Goal: Task Accomplishment & Management: Complete application form

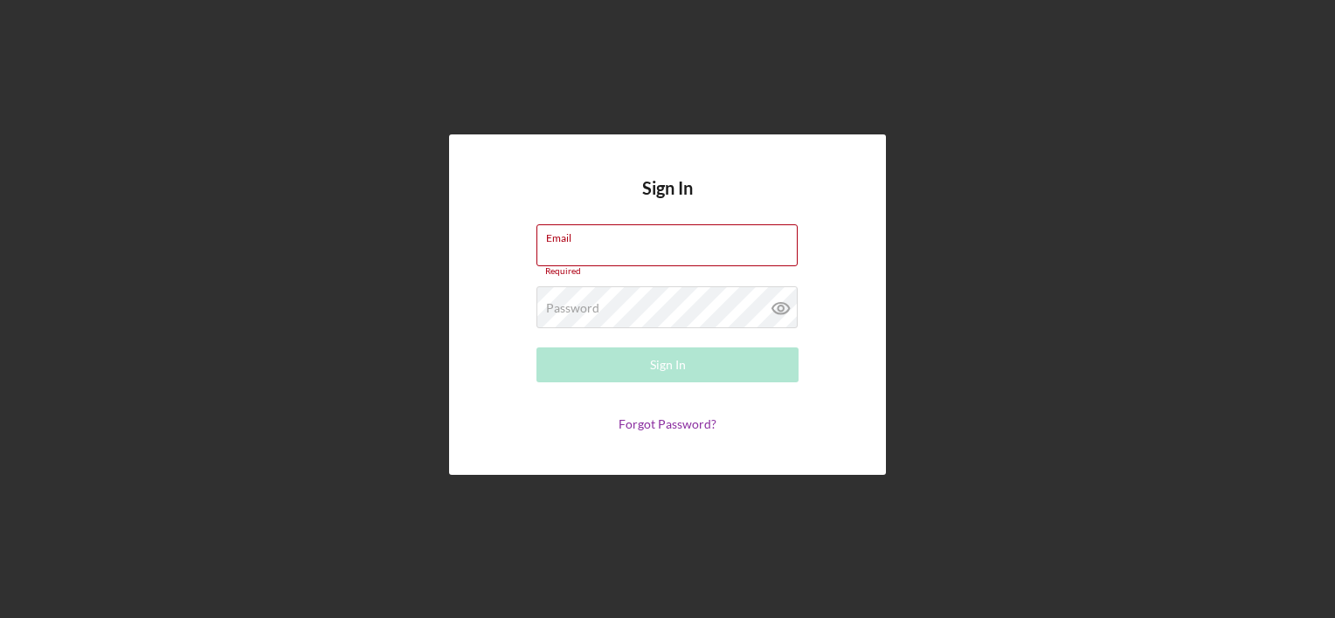
type input "[EMAIL_ADDRESS][DOMAIN_NAME]"
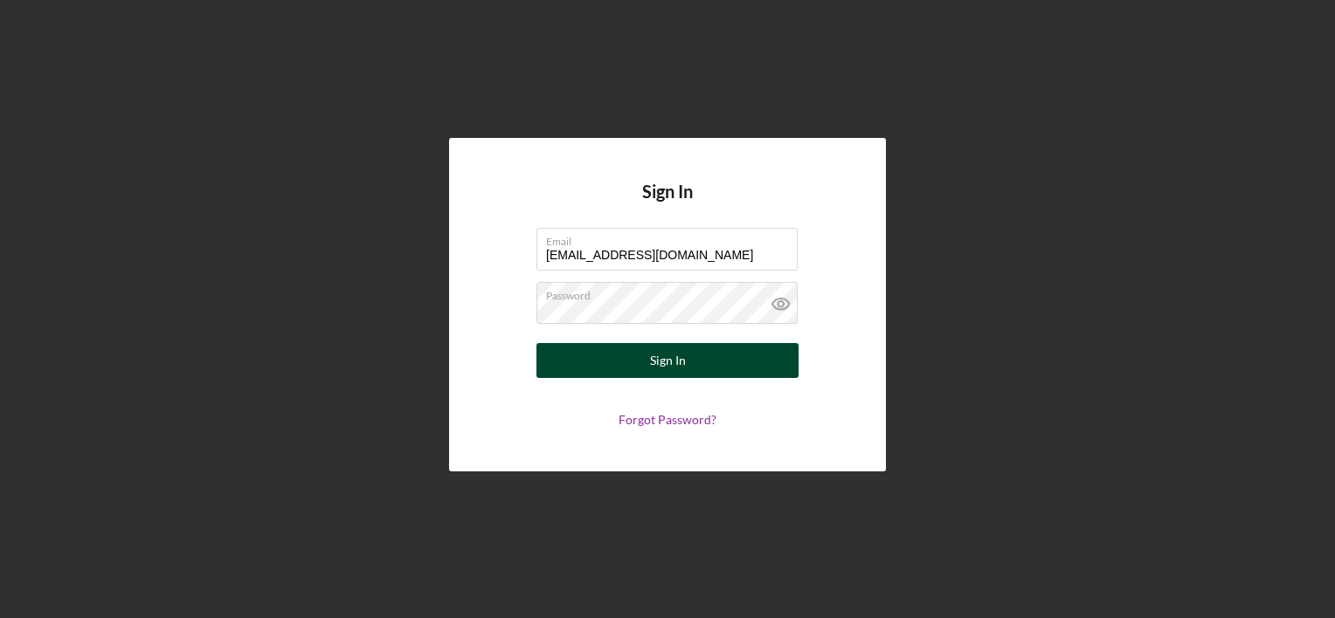
click at [666, 363] on div "Sign In" at bounding box center [668, 360] width 36 height 35
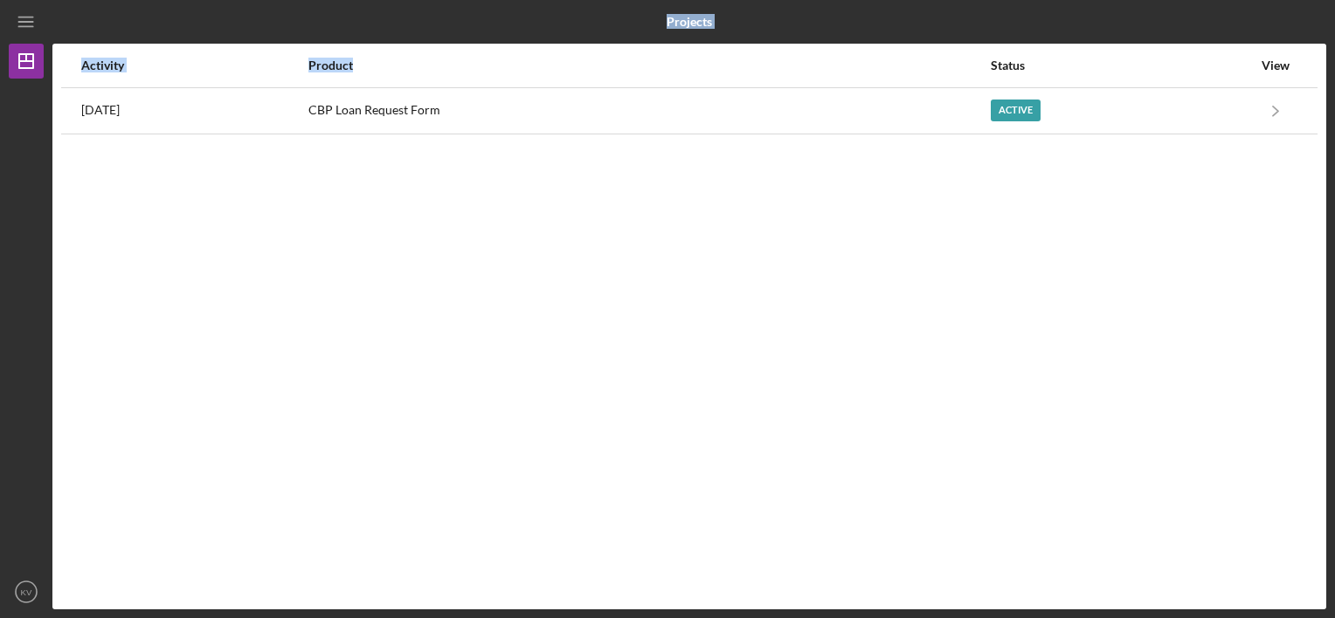
drag, startPoint x: 459, startPoint y: 19, endPoint x: 770, endPoint y: 73, distance: 314.8
click at [770, 73] on div "Projects Projects Activity Product Status View [DATE] CBP Loan Request Form Act…" at bounding box center [667, 305] width 1317 height 610
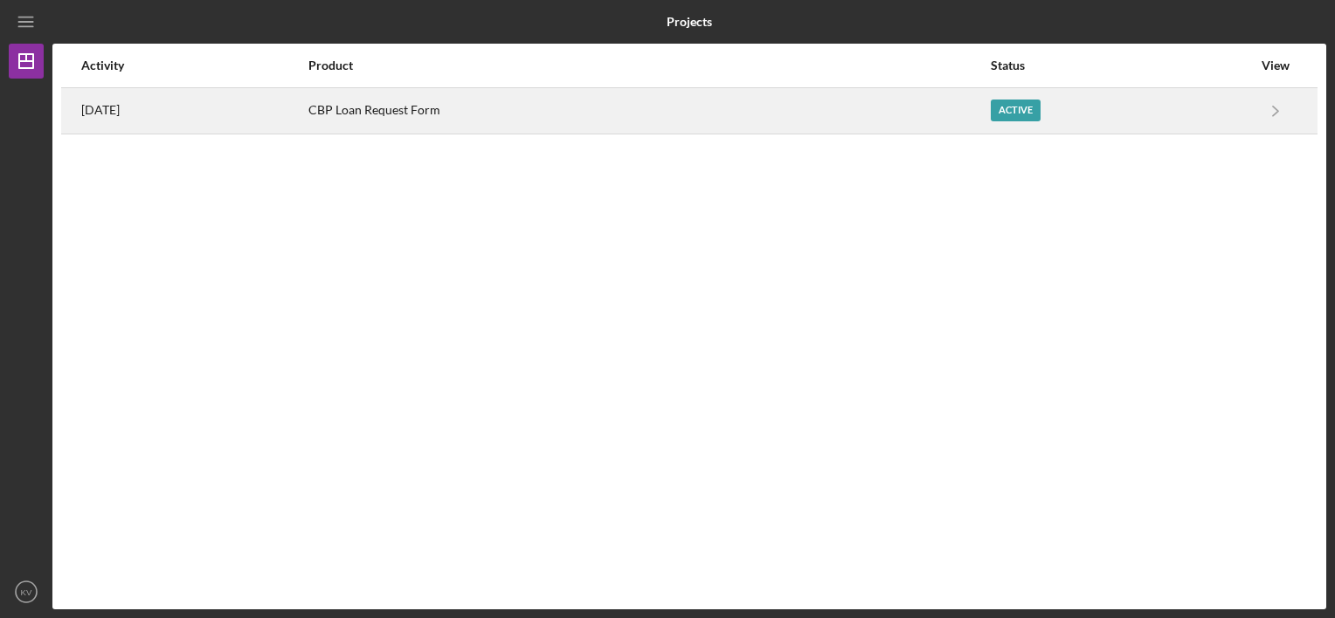
click at [936, 129] on div "CBP Loan Request Form" at bounding box center [648, 111] width 680 height 44
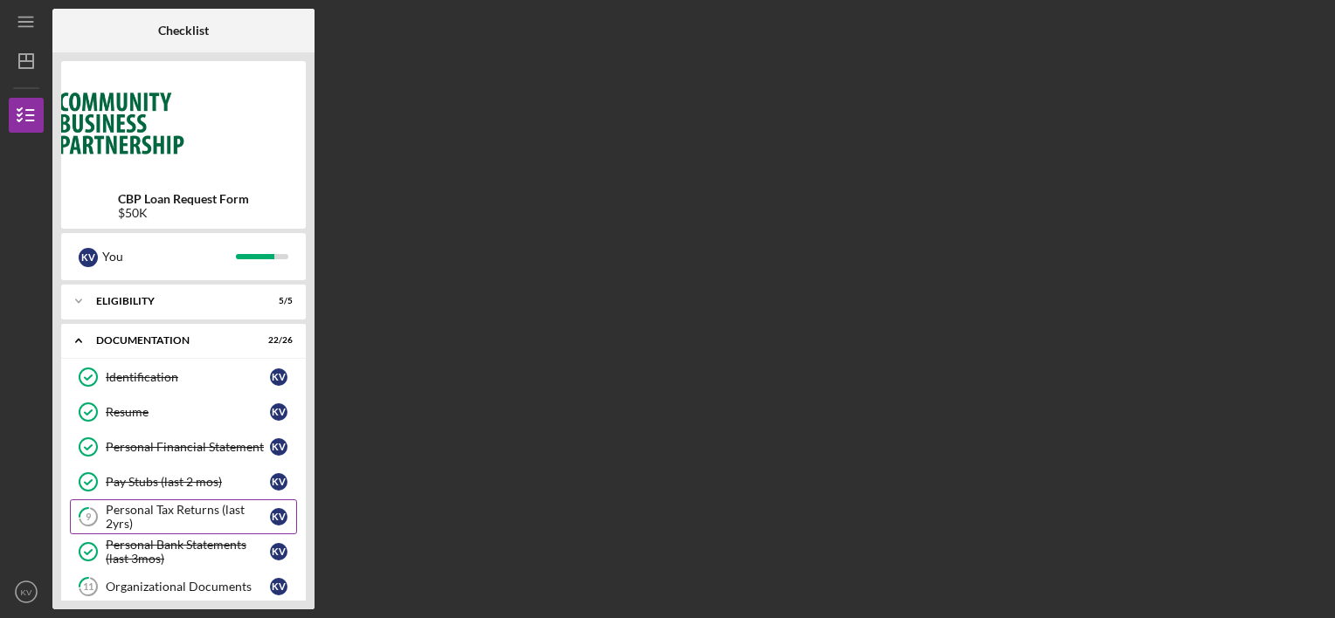
click at [218, 517] on div "Personal Tax Returns (last 2yrs)" at bounding box center [188, 517] width 164 height 28
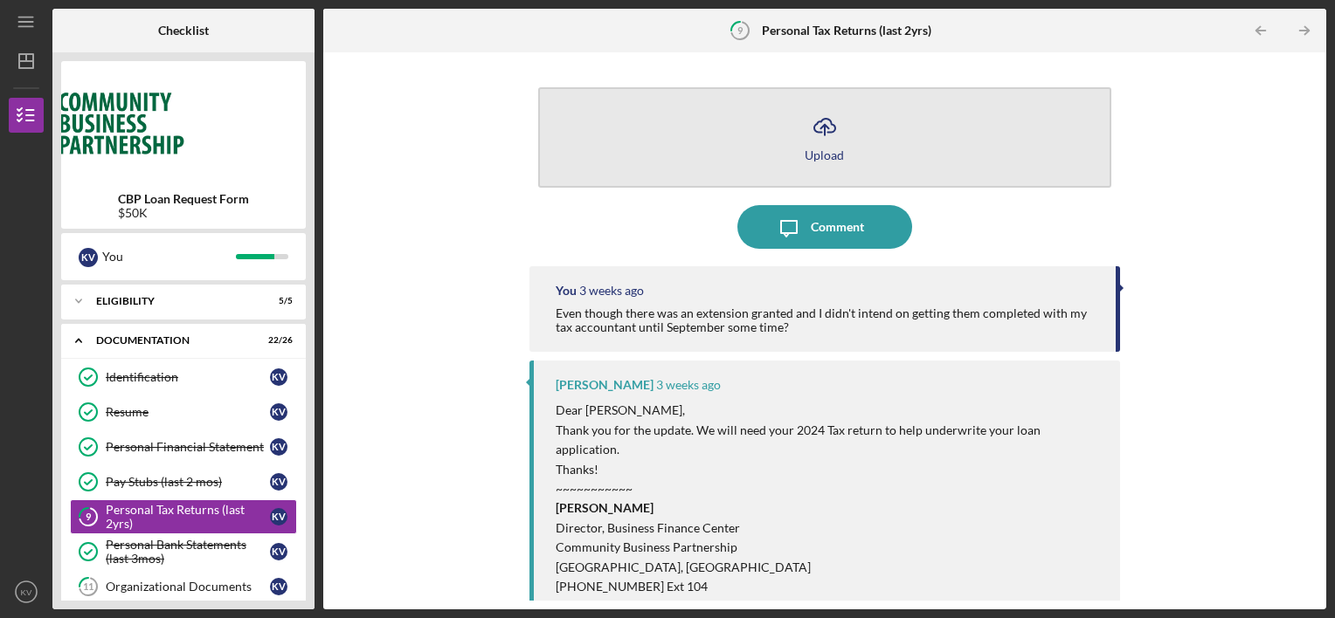
click at [835, 127] on icon "Icon/Upload" at bounding box center [825, 127] width 44 height 44
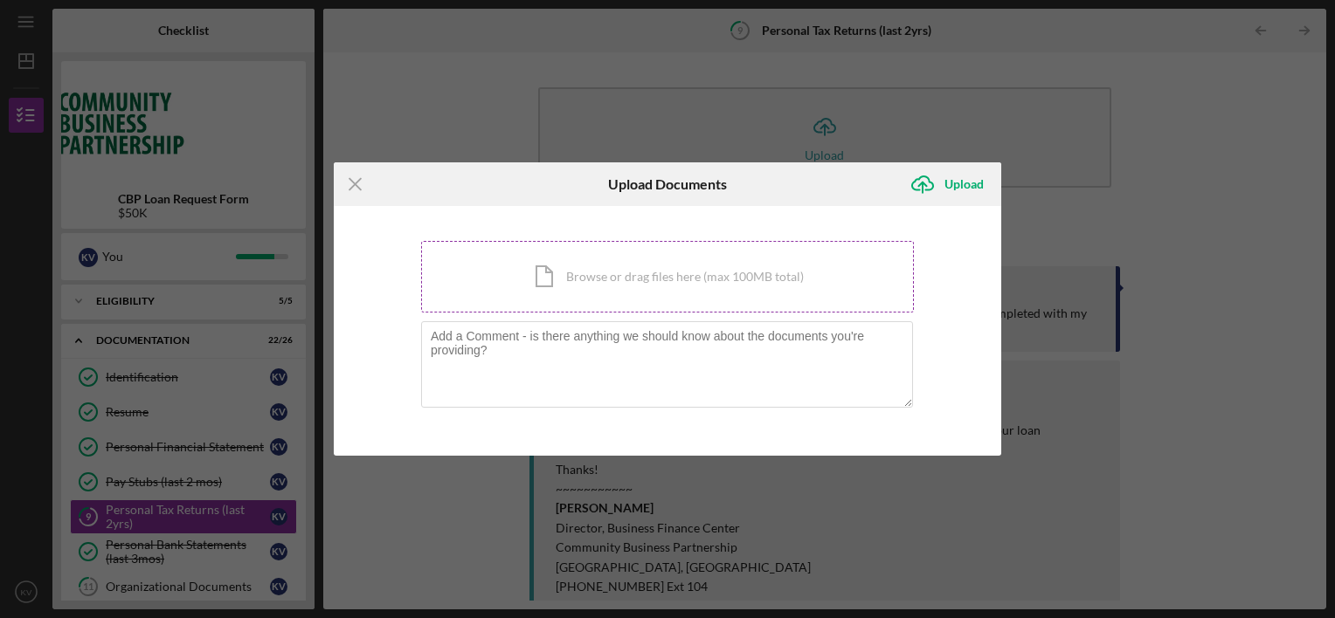
click at [729, 283] on div "Icon/Document Browse or drag files here (max 100MB total) Tap to choose files o…" at bounding box center [667, 277] width 493 height 72
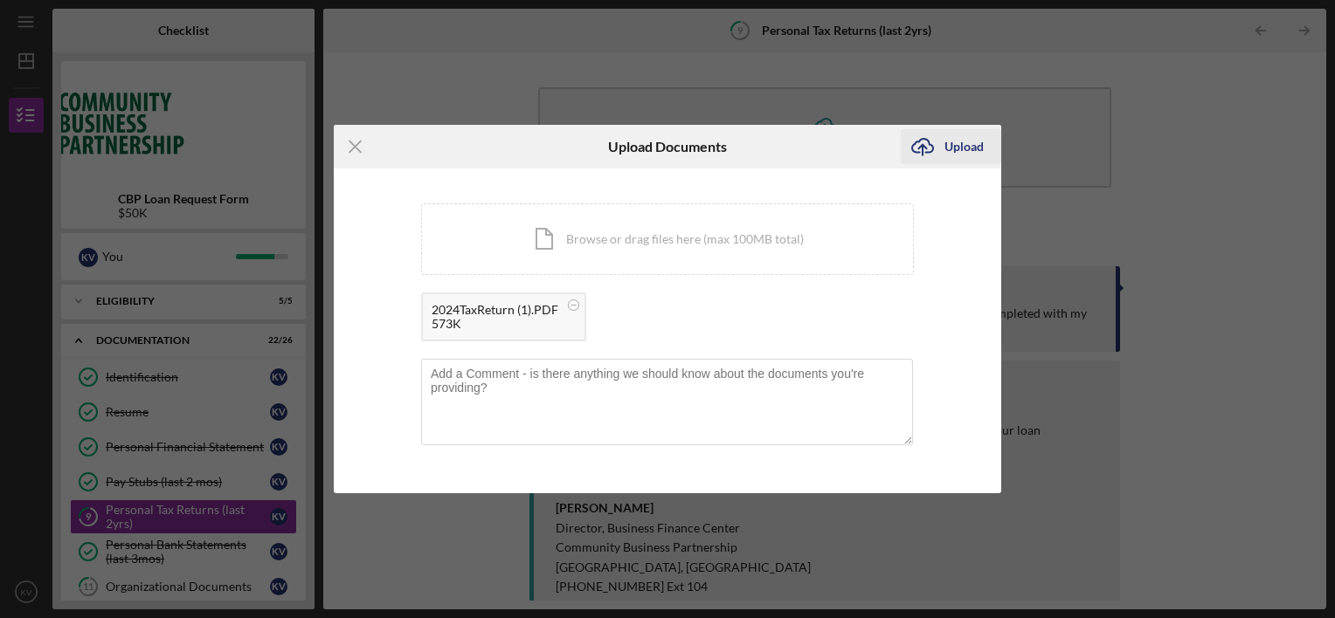
click at [969, 154] on div "Upload" at bounding box center [963, 146] width 39 height 35
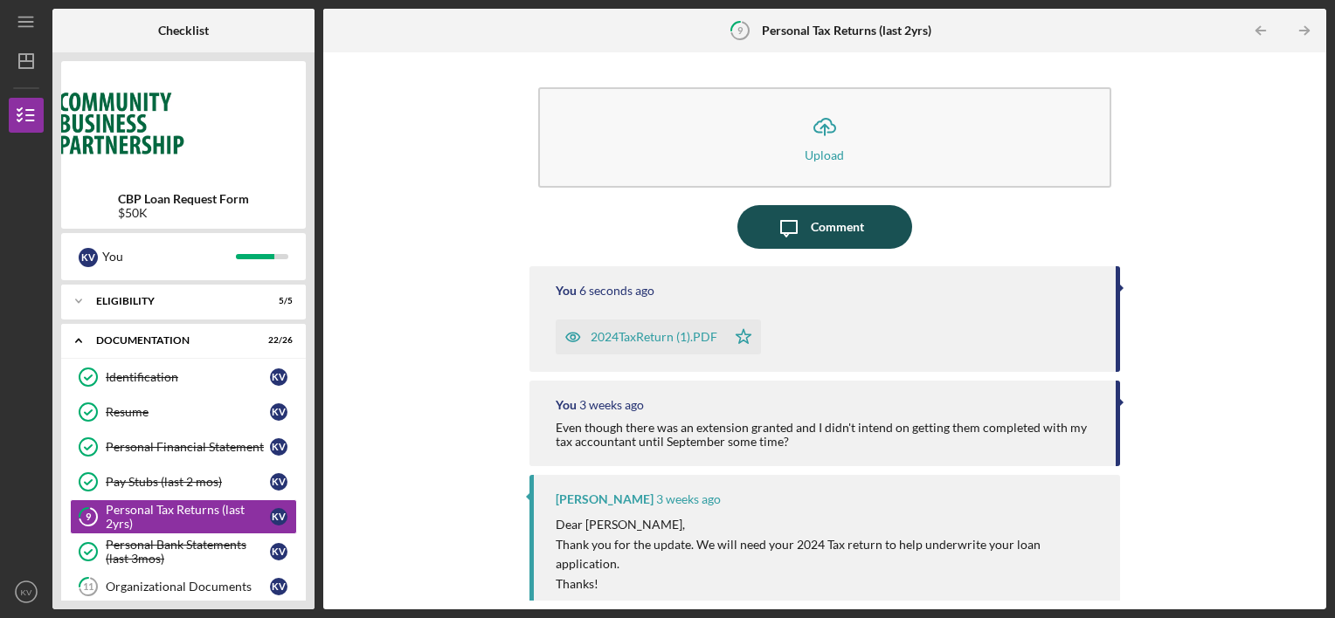
click at [877, 224] on button "Icon/Message Comment" at bounding box center [824, 227] width 175 height 44
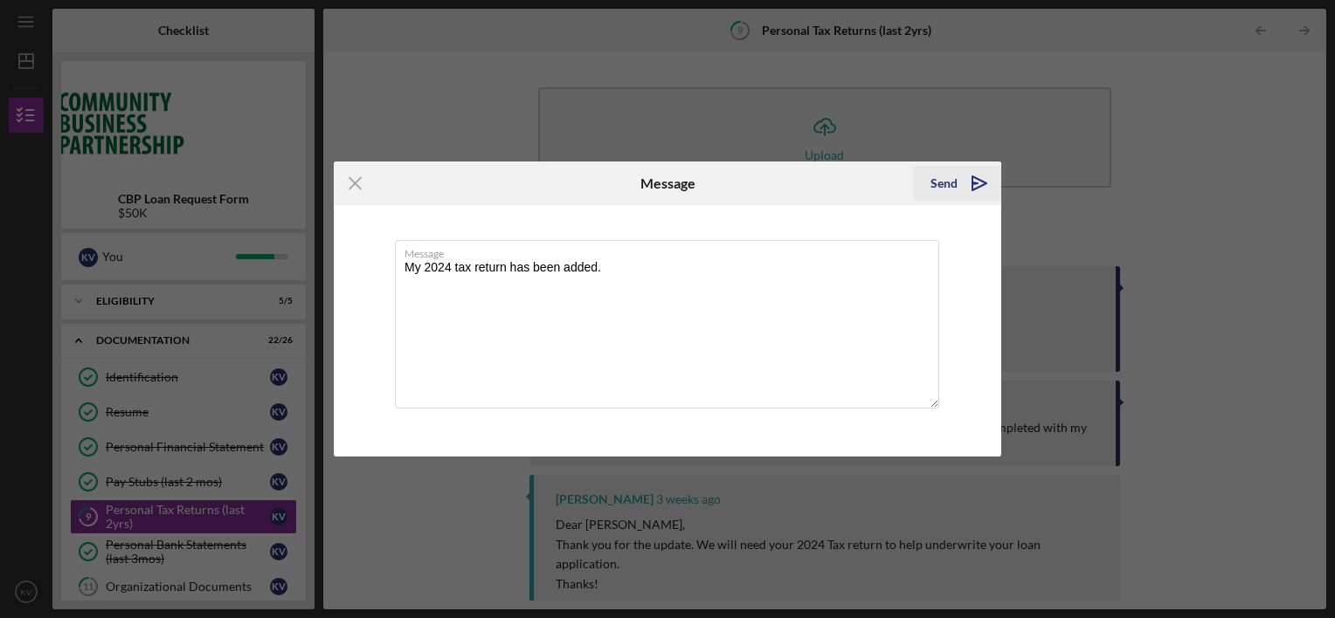
type textarea "My 2024 tax return has been added."
click at [952, 180] on div "Send" at bounding box center [943, 183] width 27 height 35
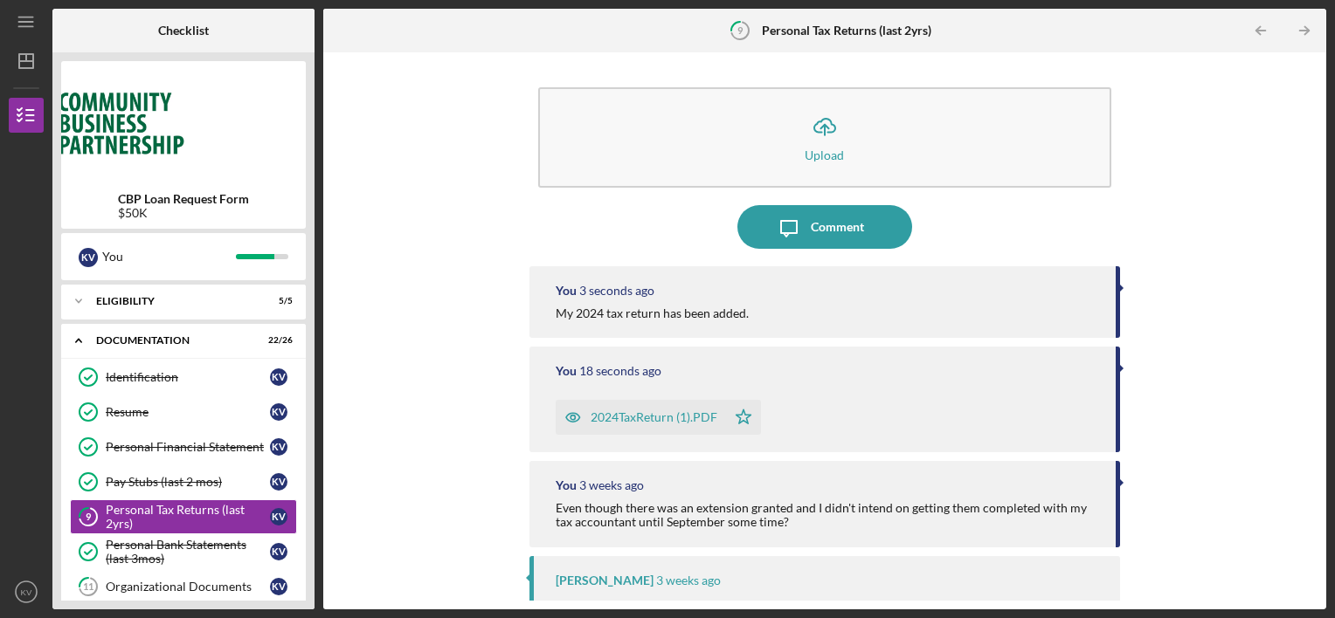
click at [1323, 423] on div "Icon/Upload Upload Icon/Message Comment You 3 seconds ago My 2024 tax return ha…" at bounding box center [824, 330] width 1003 height 557
click at [227, 592] on link "11 Organizational Documents K V" at bounding box center [183, 587] width 227 height 35
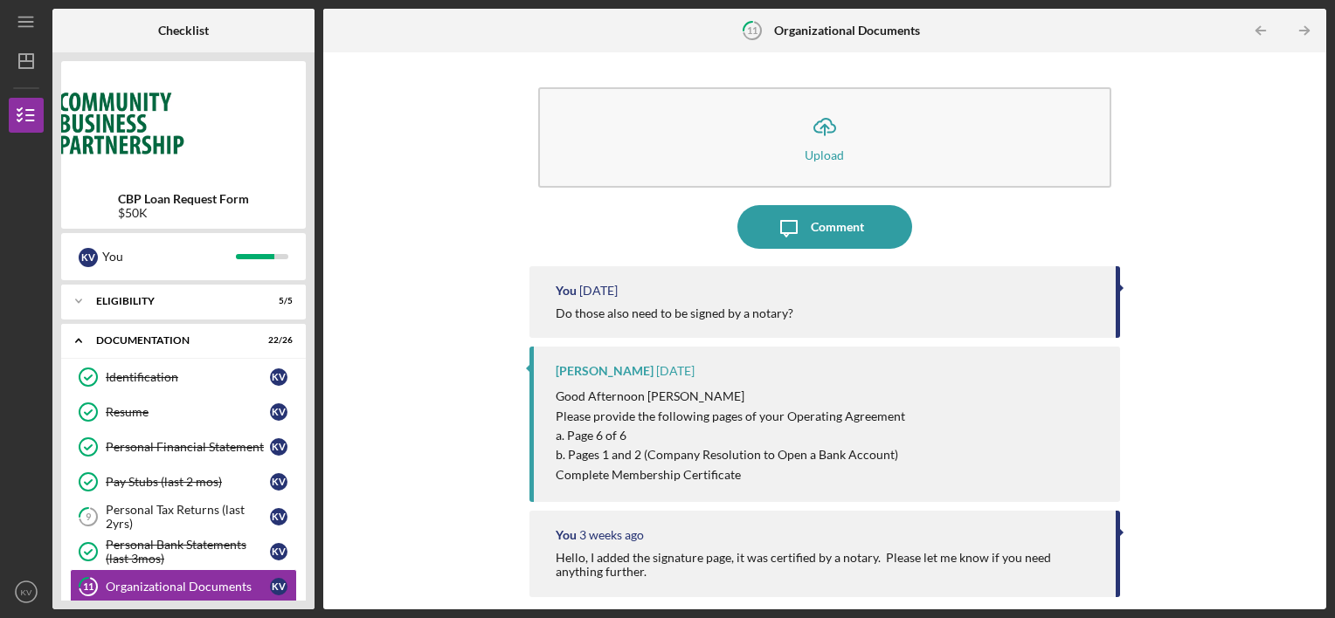
click at [1309, 259] on div "Icon/Upload Upload Icon/Message Comment You [DATE] Do those also need to be sig…" at bounding box center [824, 331] width 985 height 540
click at [1310, 269] on div "Icon/Upload Upload Icon/Message Comment You [DATE] Do those also need to be sig…" at bounding box center [824, 331] width 985 height 540
click at [1310, 272] on div "Icon/Upload Upload Icon/Message Comment You [DATE] Do those also need to be sig…" at bounding box center [824, 331] width 985 height 540
click at [1310, 269] on div "Icon/Upload Upload Icon/Message Comment You [DATE] Do those also need to be sig…" at bounding box center [824, 331] width 985 height 540
drag, startPoint x: 1311, startPoint y: 269, endPoint x: 1320, endPoint y: 274, distance: 10.2
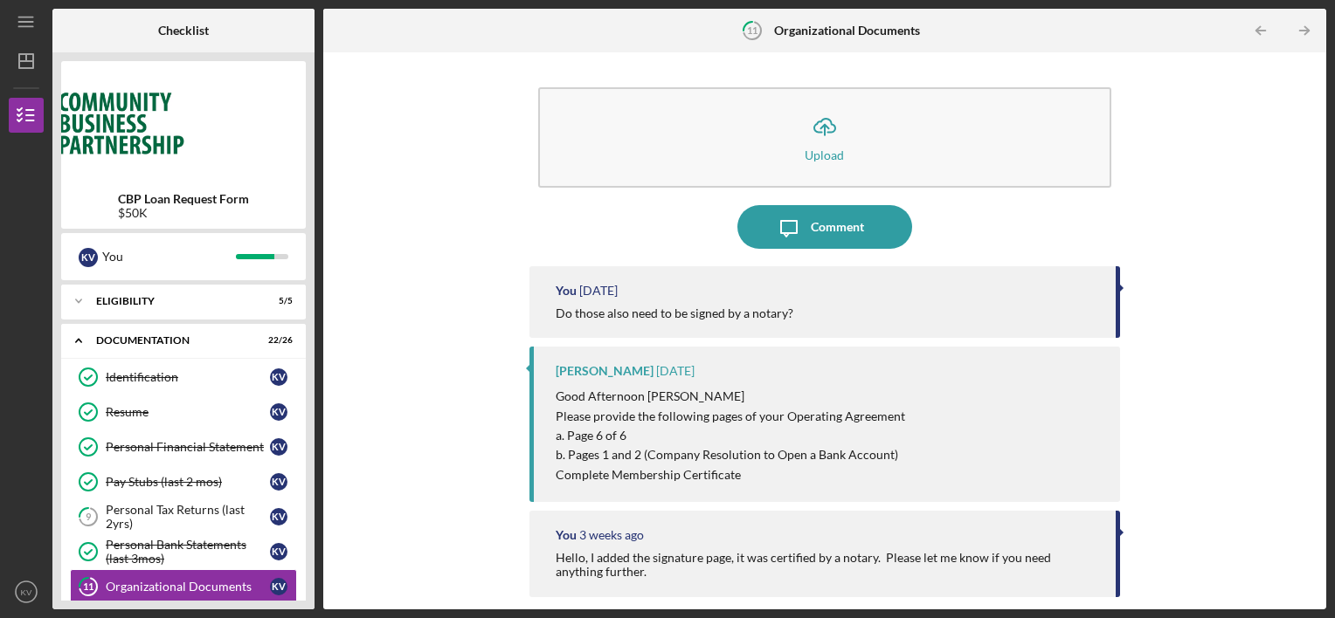
click at [1320, 274] on div "Icon/Upload Upload Icon/Message Comment You [DATE] Do those also need to be sig…" at bounding box center [824, 330] width 1003 height 557
click at [1318, 269] on div "Icon/Upload Upload Icon/Message Comment You [DATE] Do those also need to be sig…" at bounding box center [824, 330] width 1003 height 557
click at [1311, 262] on div "Icon/Upload Upload Icon/Message Comment You [DATE] Do those also need to be sig…" at bounding box center [824, 331] width 985 height 540
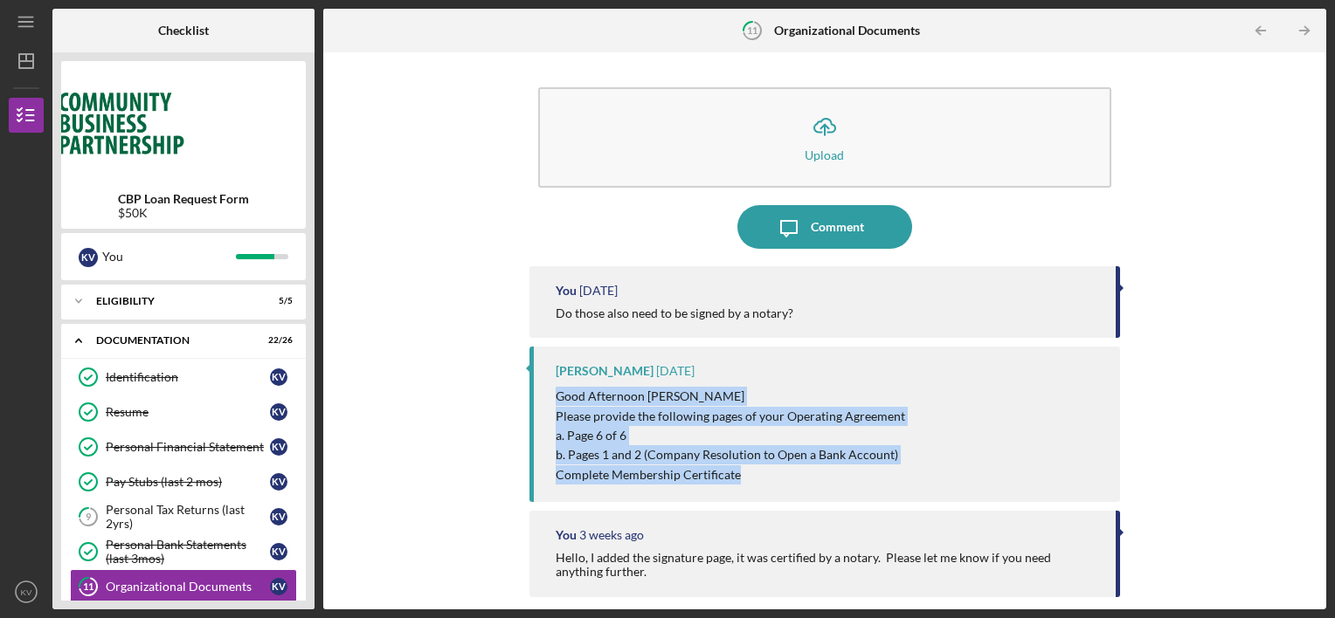
drag, startPoint x: 737, startPoint y: 477, endPoint x: 534, endPoint y: 402, distance: 217.0
click at [534, 402] on div "[PERSON_NAME] [DATE] Good Afternoon [PERSON_NAME] Please provide the following …" at bounding box center [824, 424] width 591 height 155
copy div "Good Afternoon [PERSON_NAME] Please provide the following pages of your Operati…"
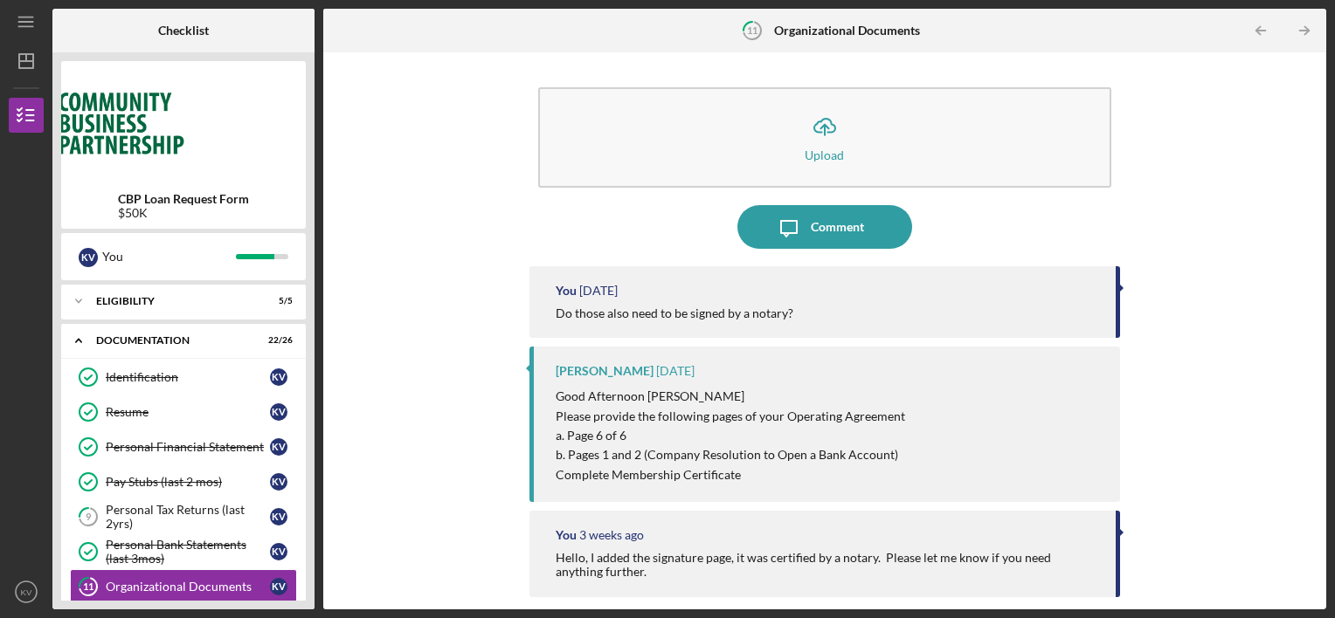
click at [307, 437] on div "CBP Loan Request Form $50K K V You Icon/Expander Eligibility 5 / 5 Icon/Expande…" at bounding box center [183, 330] width 262 height 557
drag, startPoint x: 307, startPoint y: 437, endPoint x: 286, endPoint y: 615, distance: 179.5
click at [286, 615] on div "Icon/Menu 11 Organizational Documents Checklist CBP Loan Request Form $50K K V …" at bounding box center [667, 309] width 1335 height 618
click at [1318, 542] on div "Icon/Upload Upload Icon/Message Comment You [DATE] Do those also need to be sig…" at bounding box center [824, 330] width 1003 height 557
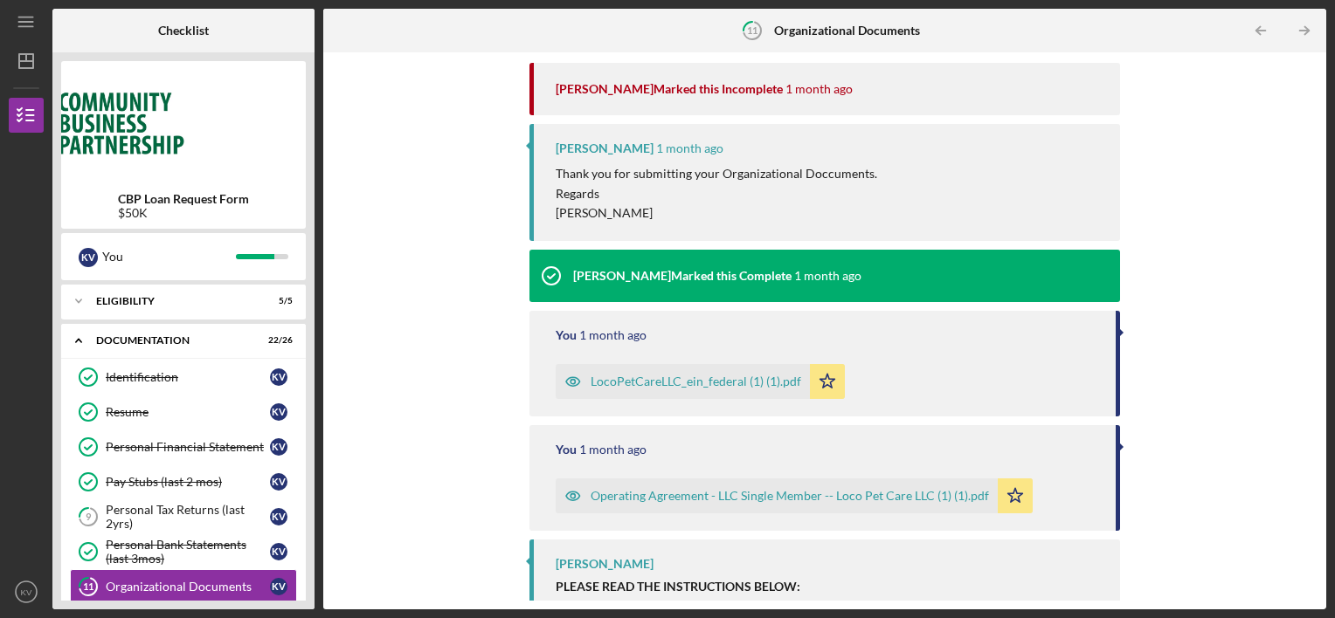
scroll to position [877, 0]
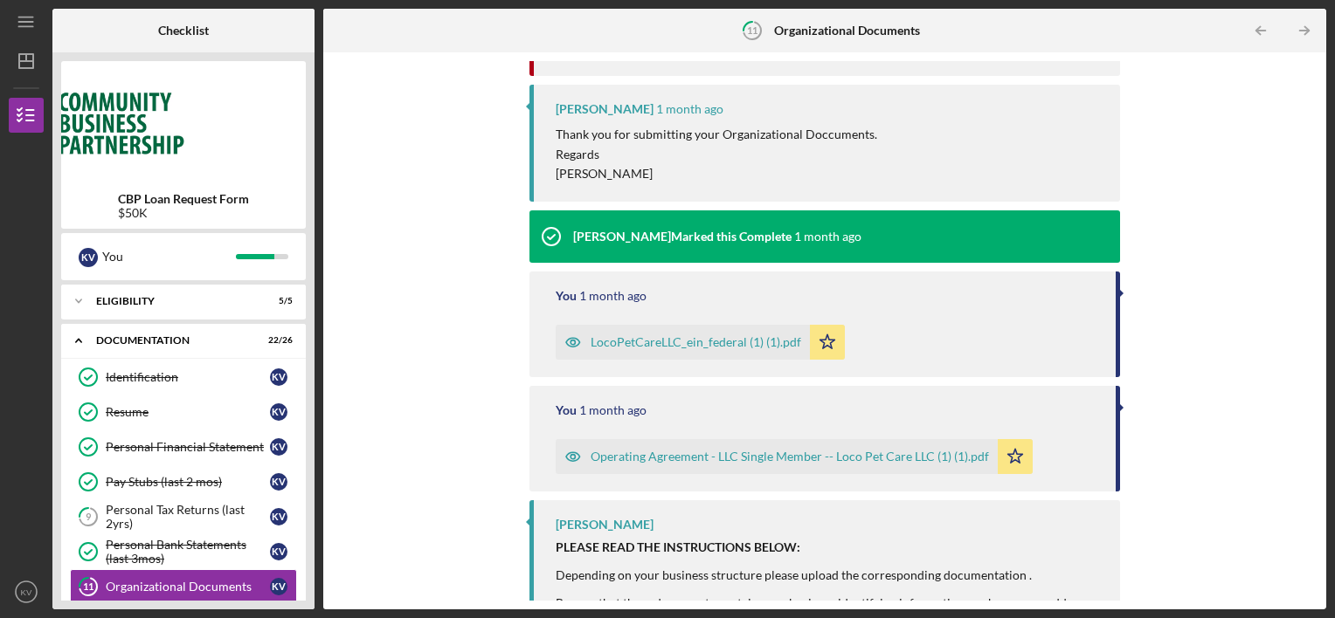
click at [315, 310] on div "Checklist CBP Loan Request Form $50K K V You Icon/Expander Eligibility 5 / 5 Ic…" at bounding box center [689, 309] width 1274 height 601
click at [171, 576] on link "11 Organizational Documents K V" at bounding box center [183, 587] width 227 height 35
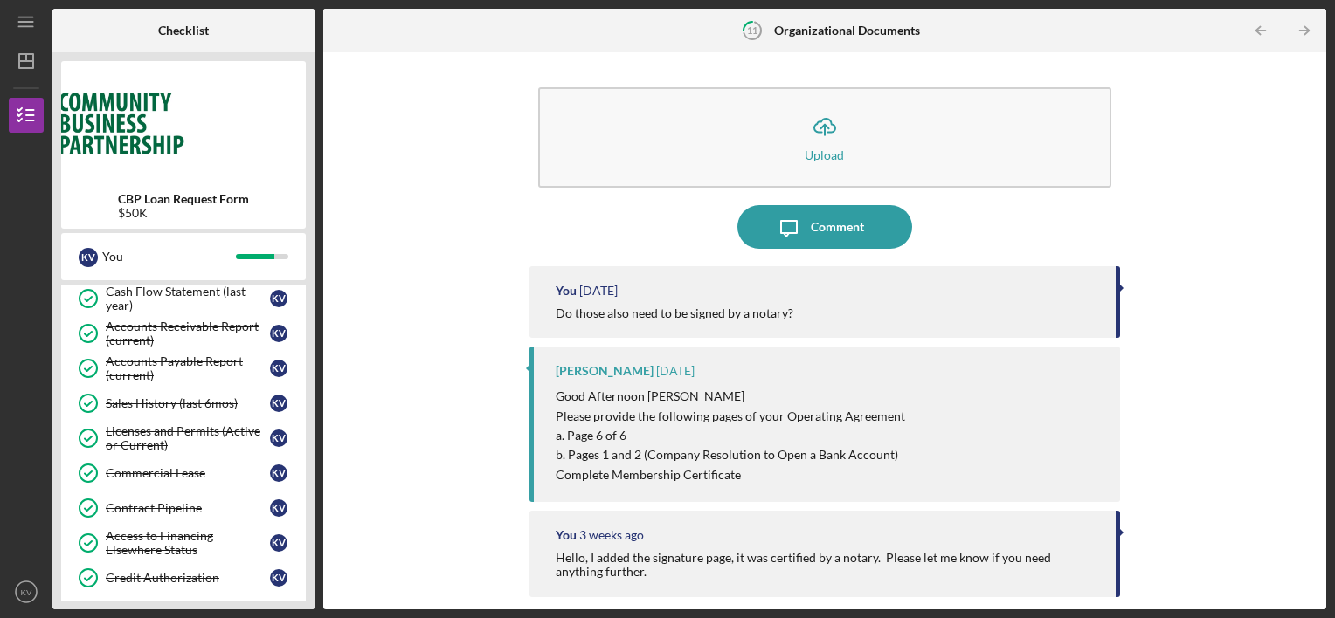
scroll to position [793, 0]
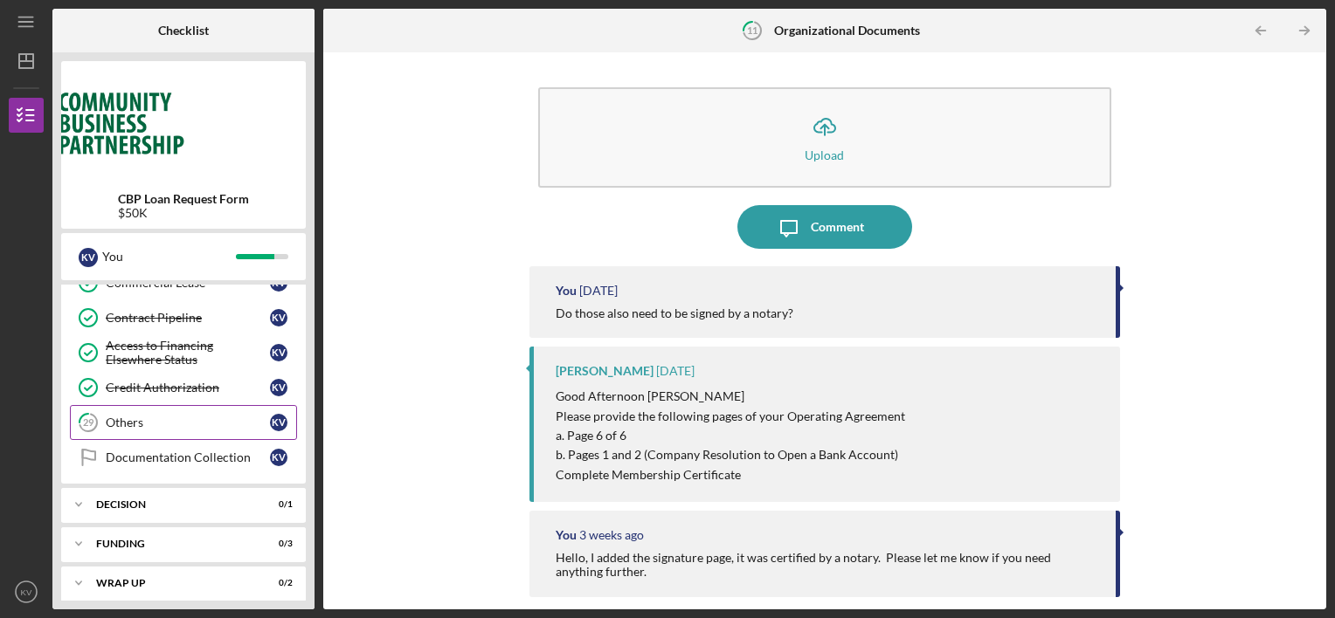
click at [156, 405] on link "29 Others K V" at bounding box center [183, 422] width 227 height 35
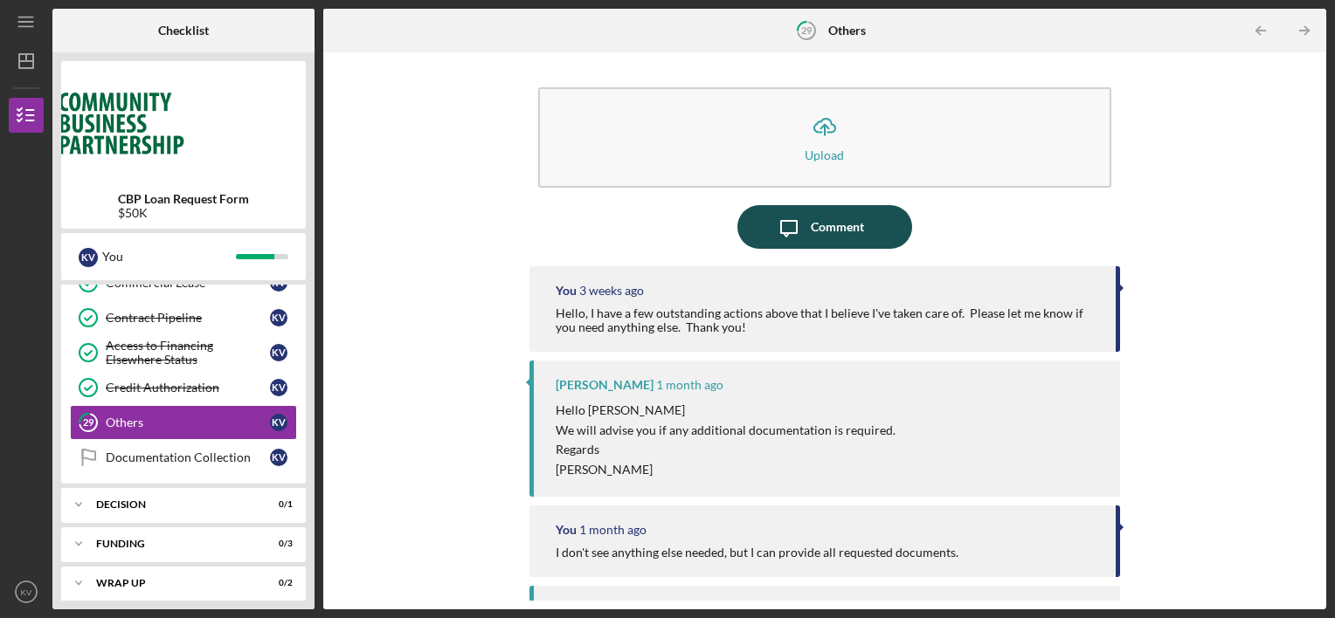
click at [774, 231] on icon "Icon/Message" at bounding box center [789, 227] width 44 height 44
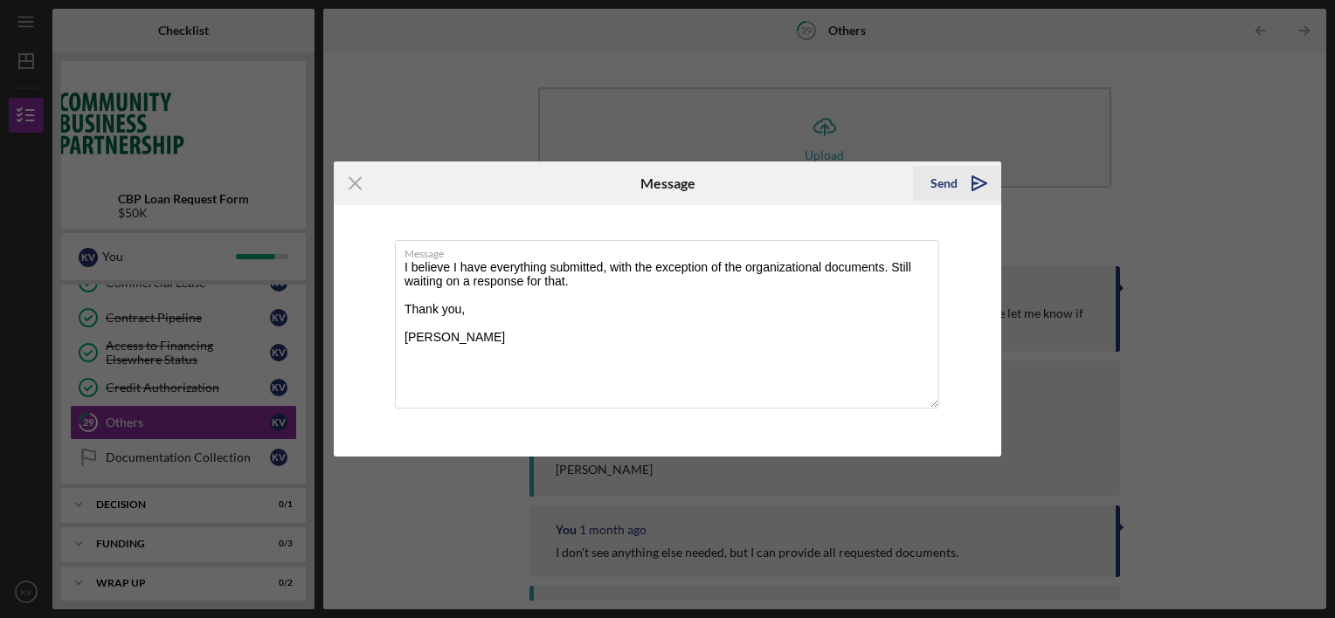
type textarea "I believe I have everything submitted, with the exception of the organizational…"
click at [948, 181] on div "Send" at bounding box center [943, 183] width 27 height 35
